Goal: Book appointment/travel/reservation

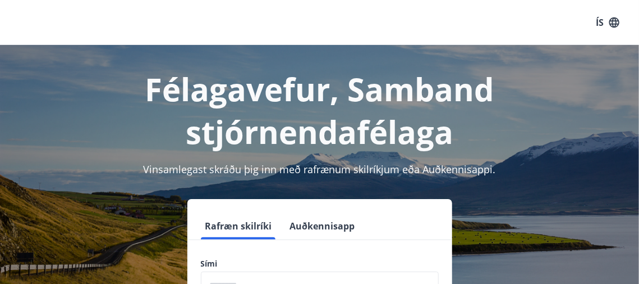
drag, startPoint x: 638, startPoint y: 17, endPoint x: 638, endPoint y: 34, distance: 17.4
click at [638, 34] on div "ÍS" at bounding box center [319, 22] width 639 height 45
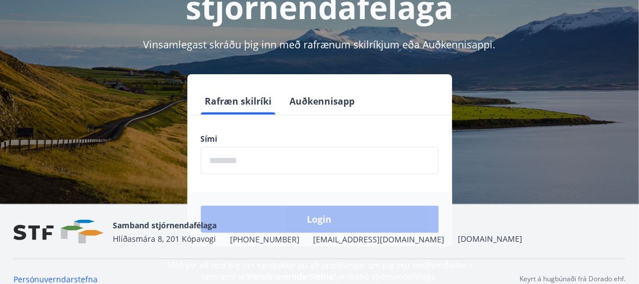
scroll to position [139, 0]
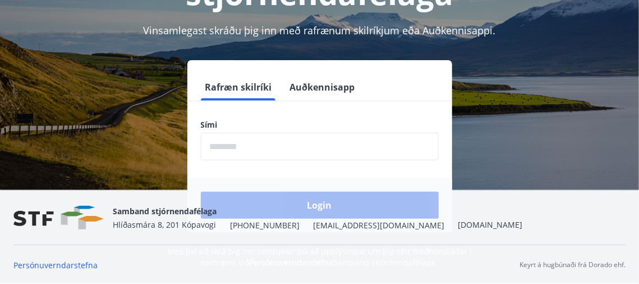
click at [321, 203] on div "Login" at bounding box center [320, 205] width 265 height 54
click at [238, 122] on label "Sími" at bounding box center [320, 124] width 238 height 11
click at [242, 146] on input "phone" at bounding box center [320, 146] width 238 height 28
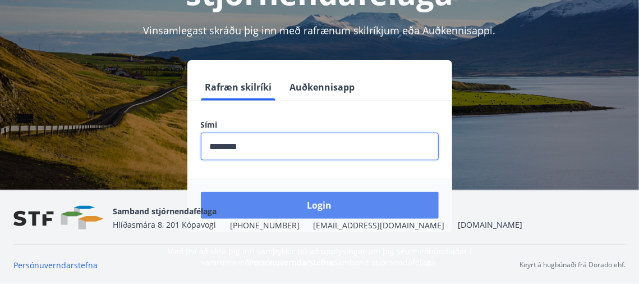
type input "********"
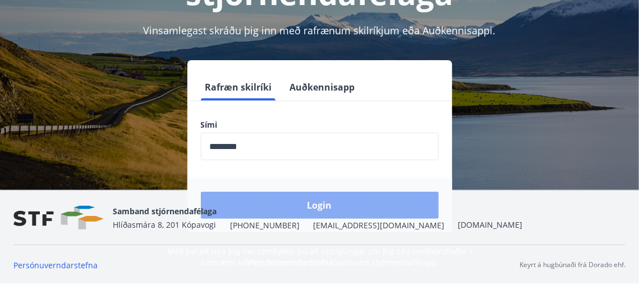
click at [328, 201] on button "Login" at bounding box center [320, 204] width 238 height 27
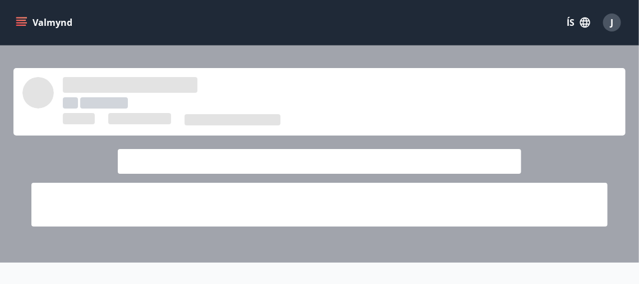
click at [36, 21] on button "Valmynd" at bounding box center [44, 22] width 63 height 20
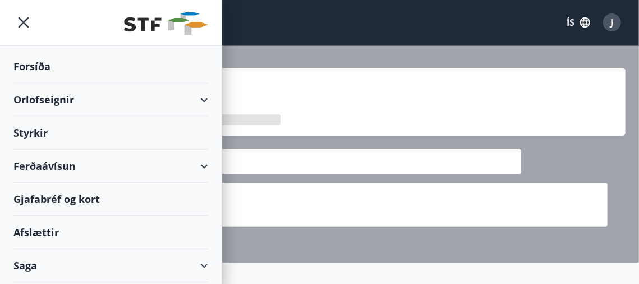
click at [22, 22] on icon "menu" at bounding box center [23, 22] width 20 height 20
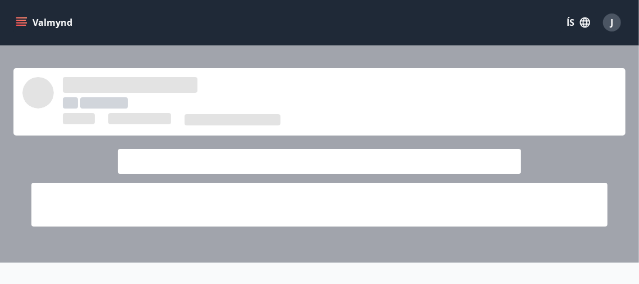
click at [66, 24] on button "Valmynd" at bounding box center [44, 22] width 63 height 20
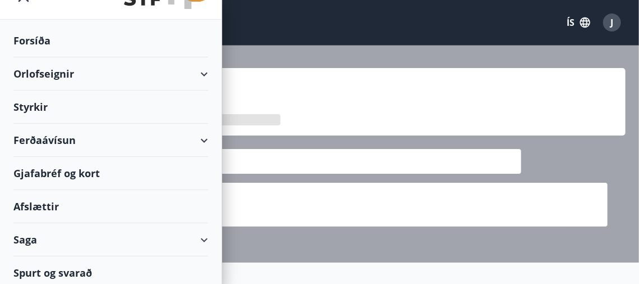
scroll to position [29, 0]
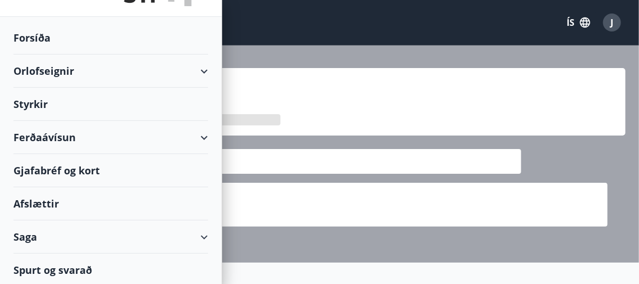
click at [74, 69] on div "Orlofseignir" at bounding box center [110, 70] width 195 height 33
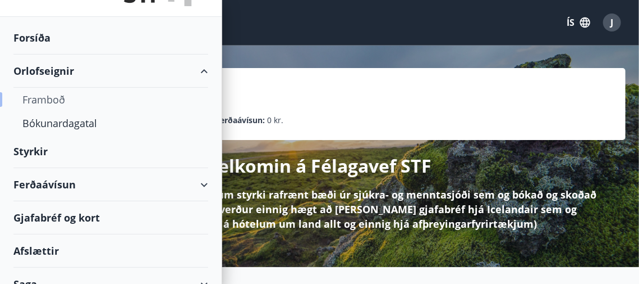
click at [63, 99] on div "Framboð" at bounding box center [110, 100] width 177 height 24
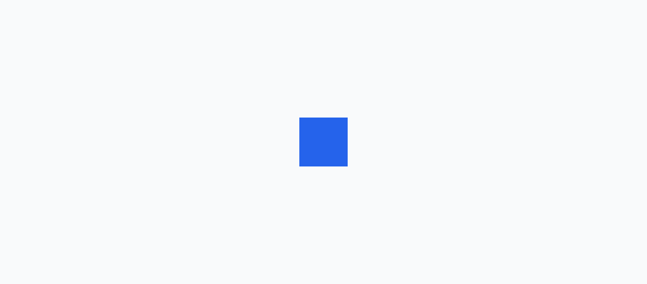
click at [63, 99] on div at bounding box center [323, 142] width 647 height 284
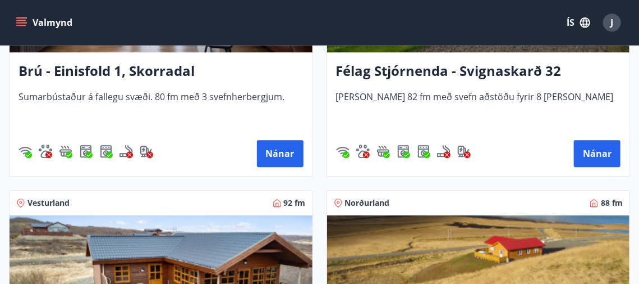
scroll to position [2786, 0]
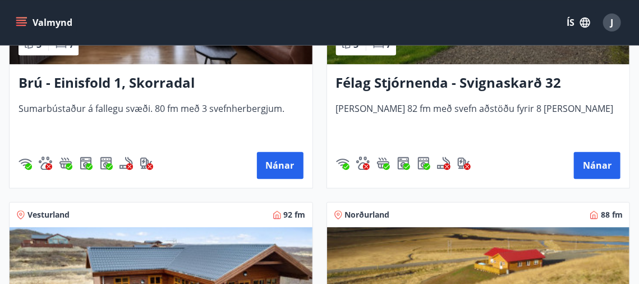
drag, startPoint x: 641, startPoint y: 6, endPoint x: 642, endPoint y: -9, distance: 14.6
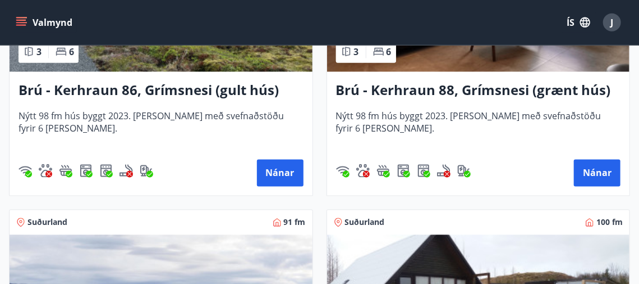
scroll to position [3999, 0]
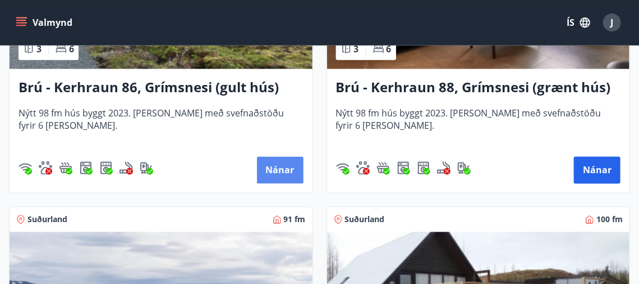
click at [289, 169] on button "Nánar" at bounding box center [280, 169] width 47 height 27
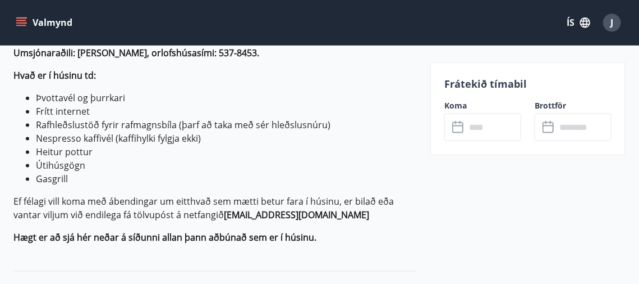
scroll to position [485, 0]
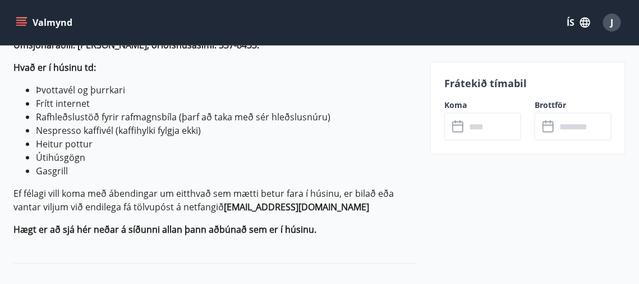
click at [459, 130] on icon at bounding box center [459, 126] width 13 height 13
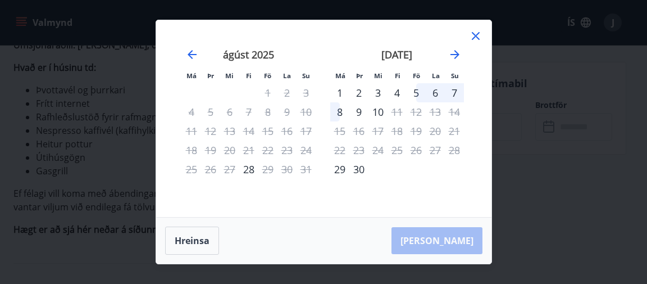
click at [456, 240] on div "Hreinsa Taka Frá" at bounding box center [323, 240] width 335 height 46
click at [455, 244] on div "Hreinsa Taka Frá" at bounding box center [323, 240] width 335 height 46
drag, startPoint x: 646, startPoint y: 6, endPoint x: 584, endPoint y: 53, distance: 77.7
click at [646, 28] on div "Má Þr Mi Fi Fö La Su Má Þr Mi Fi Fö La Su júlí 2025 1 2 3 4 5 6 7 8 9 10 11 12 …" at bounding box center [323, 142] width 647 height 284
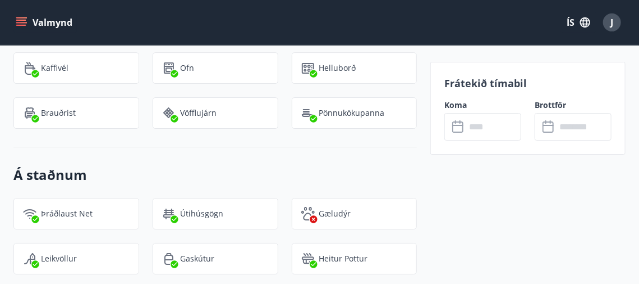
scroll to position [1381, 0]
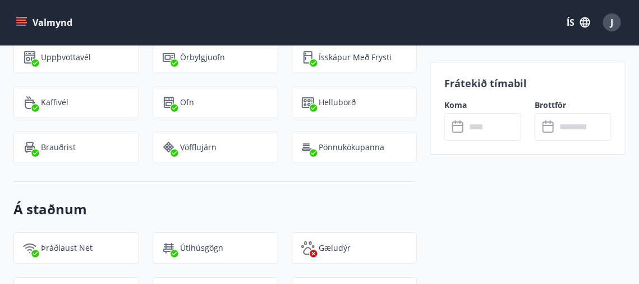
click at [459, 128] on icon at bounding box center [459, 126] width 13 height 13
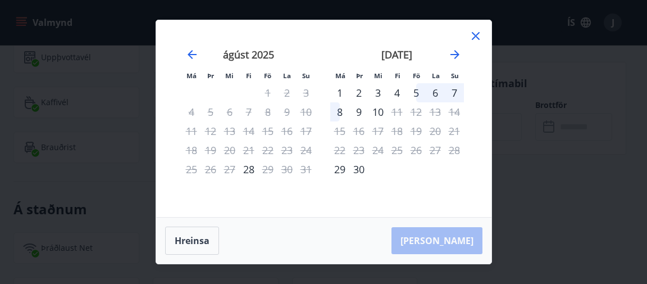
click at [474, 35] on icon at bounding box center [476, 36] width 8 height 8
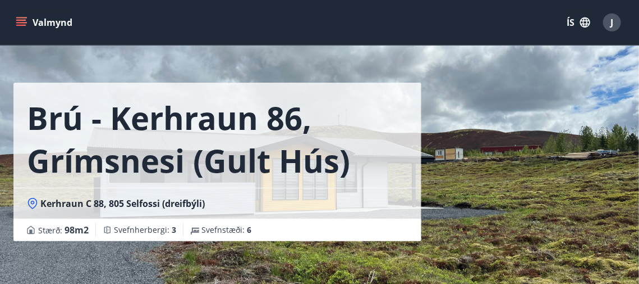
scroll to position [0, 0]
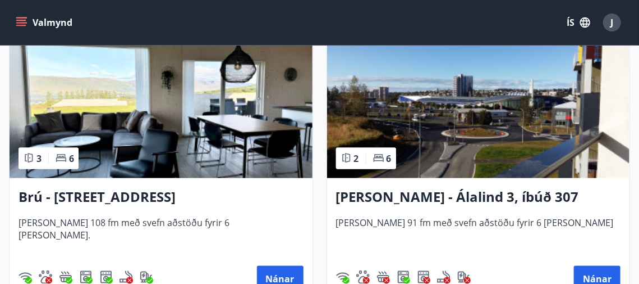
scroll to position [559, 0]
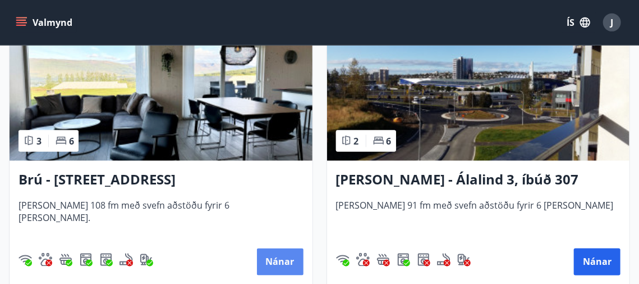
click at [280, 258] on button "Nánar" at bounding box center [280, 261] width 47 height 27
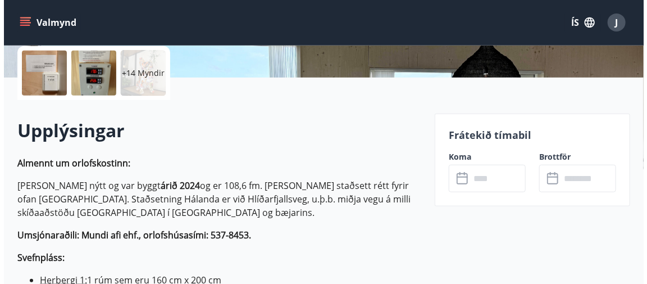
scroll to position [269, 0]
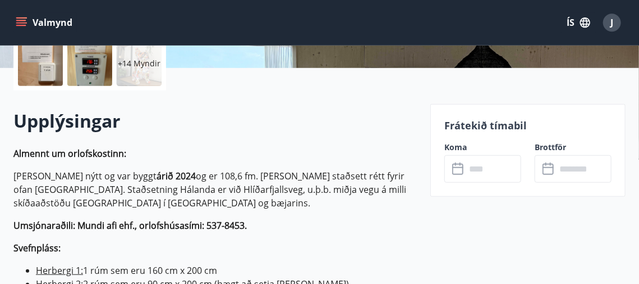
click at [457, 167] on icon at bounding box center [458, 167] width 11 height 1
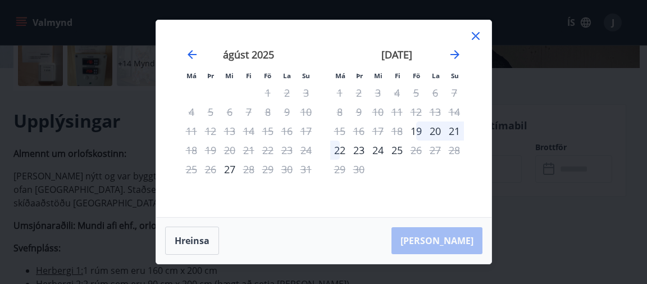
click at [477, 33] on icon at bounding box center [475, 35] width 13 height 13
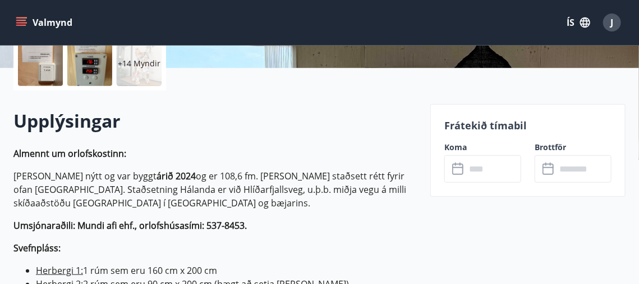
click at [554, 173] on icon at bounding box center [549, 168] width 13 height 13
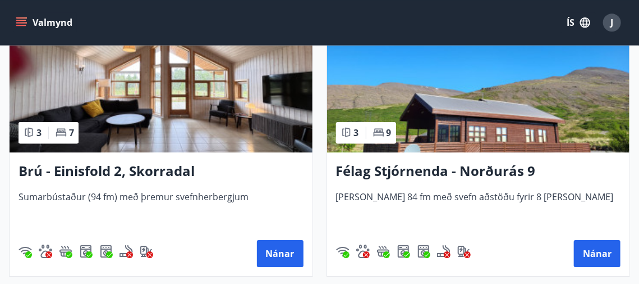
scroll to position [1159, 0]
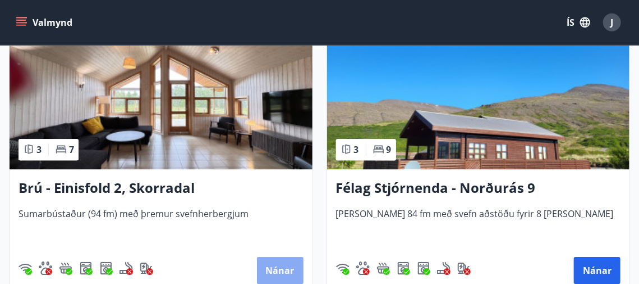
click at [279, 264] on button "Nánar" at bounding box center [280, 270] width 47 height 27
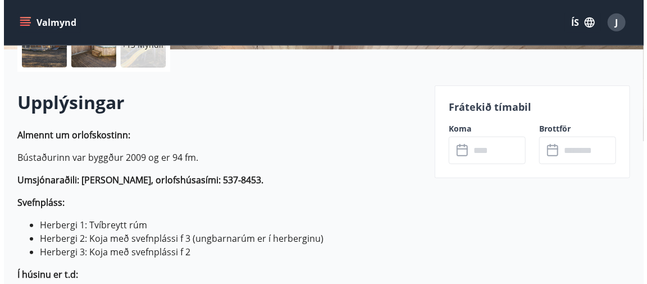
scroll to position [297, 0]
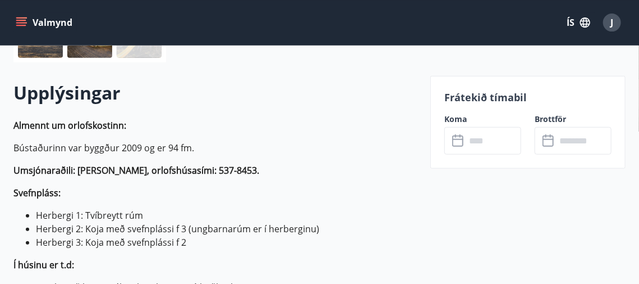
click at [459, 143] on icon at bounding box center [459, 140] width 13 height 13
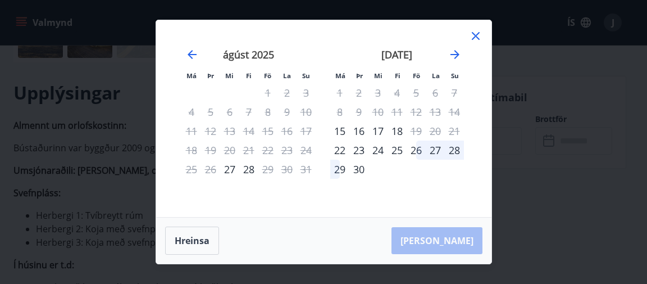
click at [474, 33] on icon at bounding box center [475, 35] width 13 height 13
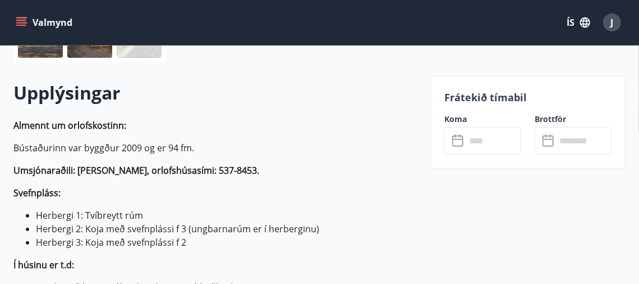
click at [614, 26] on div "J" at bounding box center [613, 22] width 18 height 18
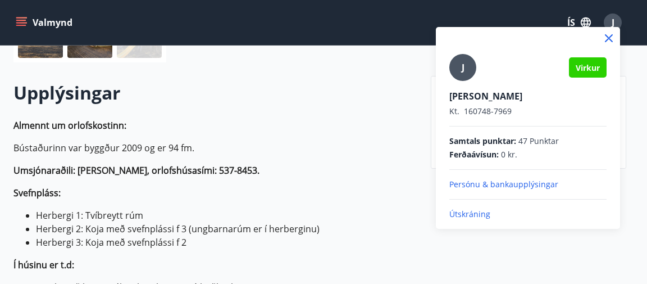
click at [472, 213] on p "Útskráning" at bounding box center [527, 213] width 157 height 11
